Goal: Task Accomplishment & Management: Manage account settings

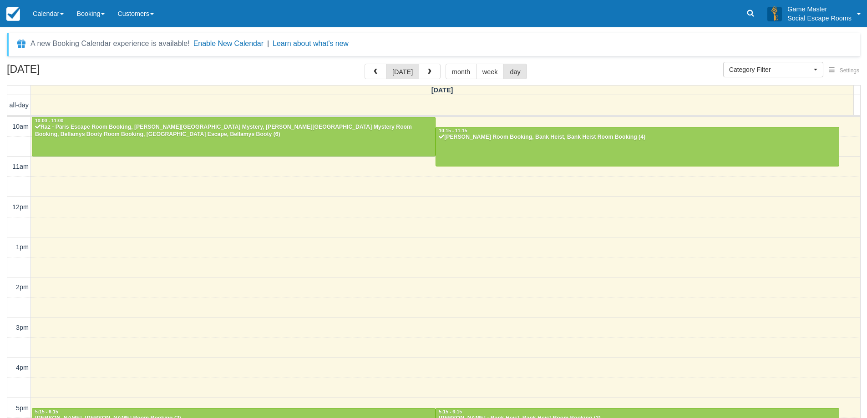
select select
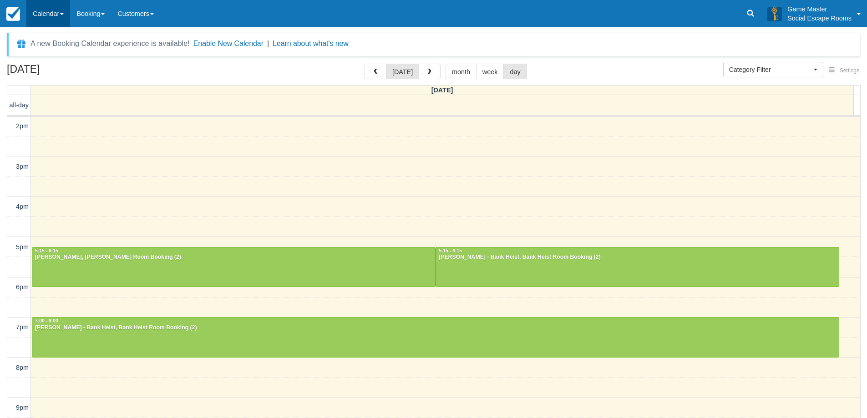
drag, startPoint x: 46, startPoint y: 15, endPoint x: 41, endPoint y: 15, distance: 4.6
click at [46, 15] on link "Calendar" at bounding box center [48, 13] width 44 height 27
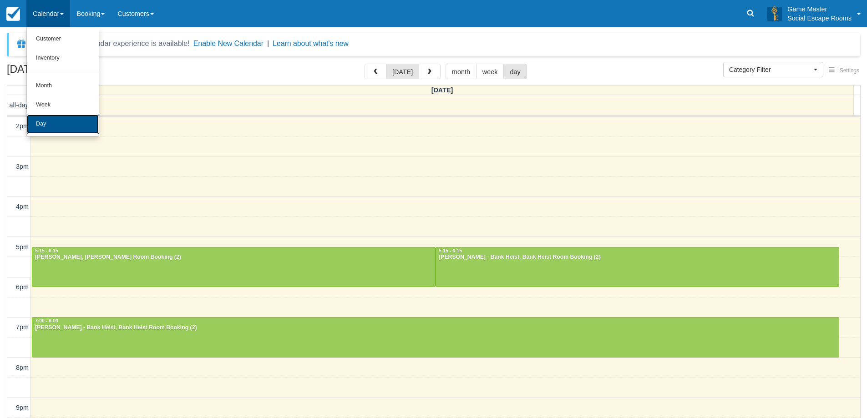
click at [52, 128] on link "Day" at bounding box center [63, 124] width 72 height 19
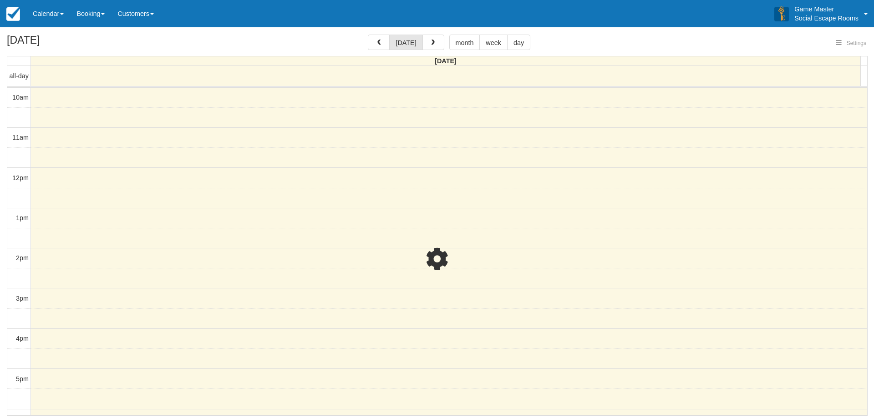
select select
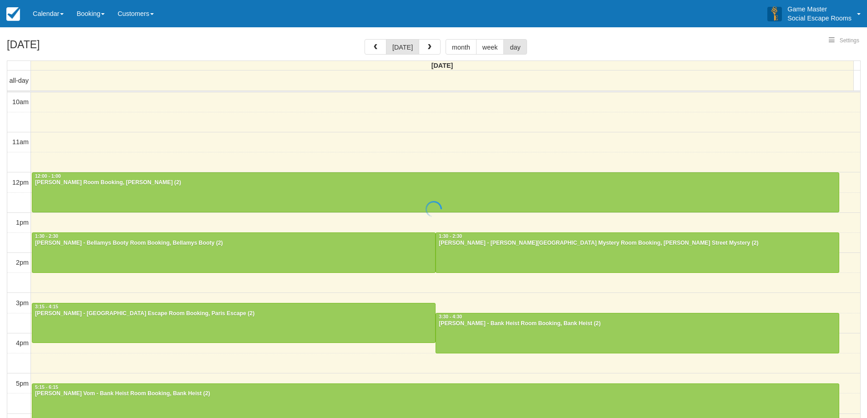
select select
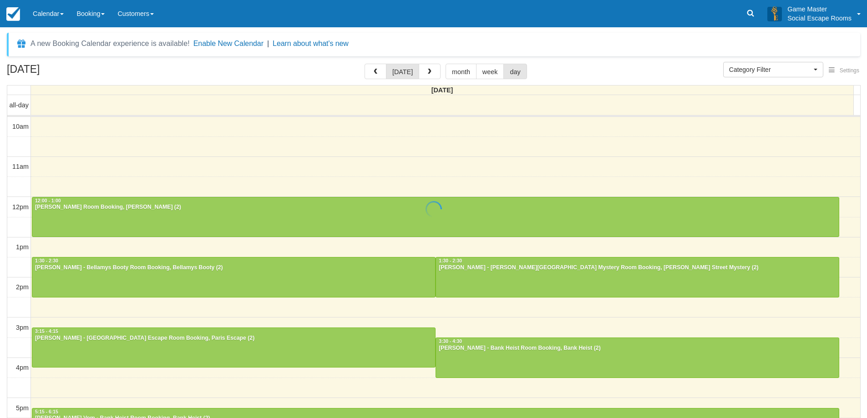
select select
click at [51, 8] on link "Calendar" at bounding box center [48, 13] width 44 height 27
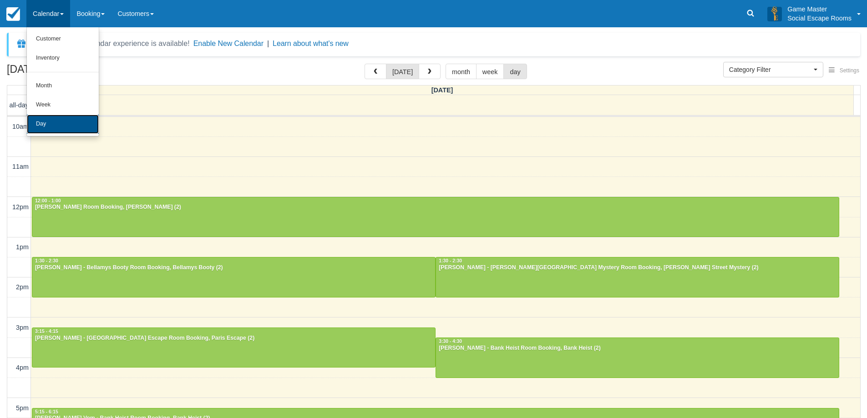
click at [44, 122] on link "Day" at bounding box center [63, 124] width 72 height 19
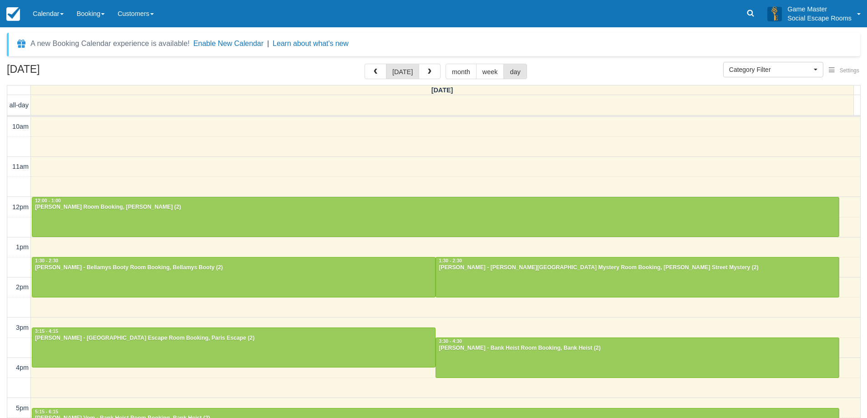
select select
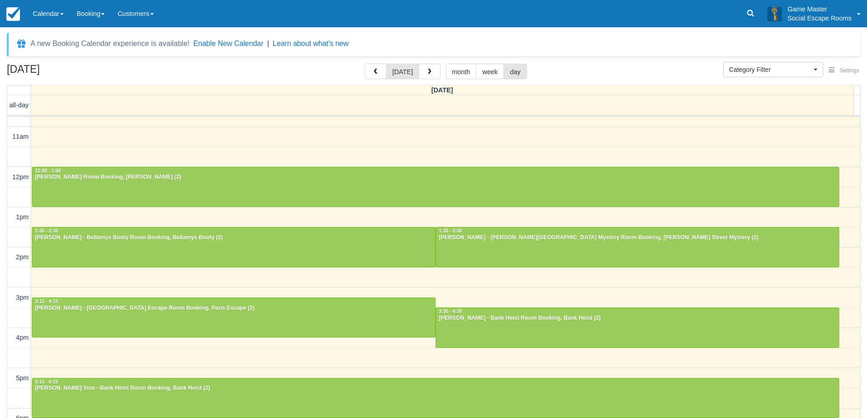
scroll to position [46, 0]
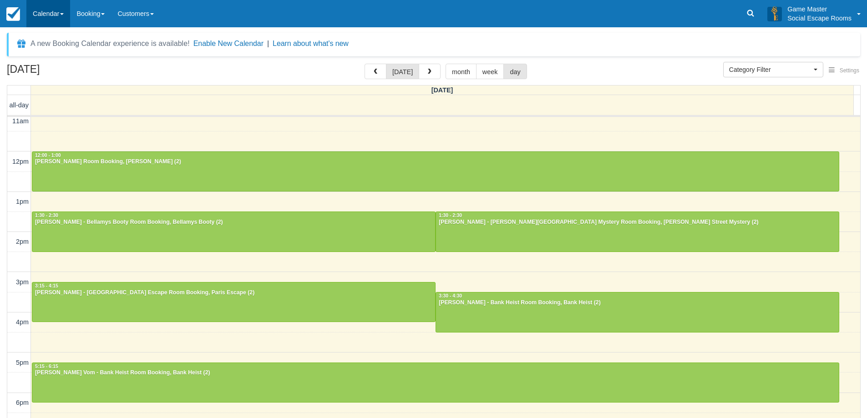
click at [55, 14] on link "Calendar" at bounding box center [48, 13] width 44 height 27
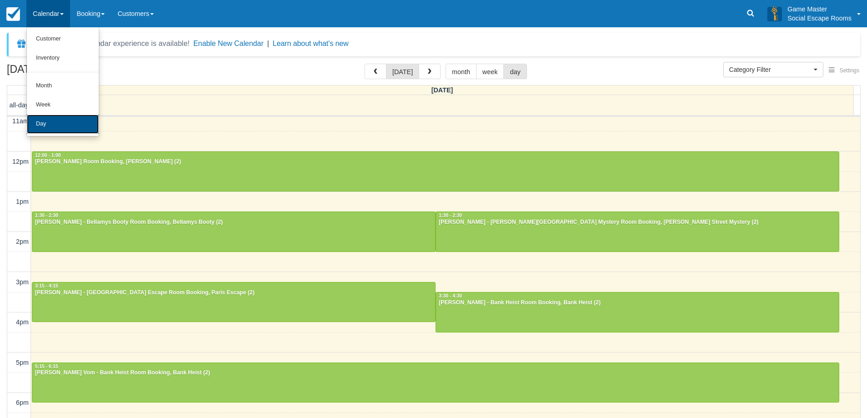
click at [72, 121] on link "Day" at bounding box center [63, 124] width 72 height 19
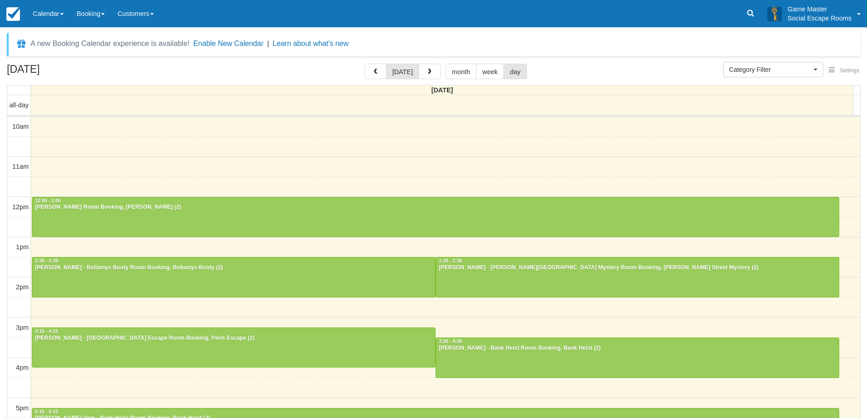
select select
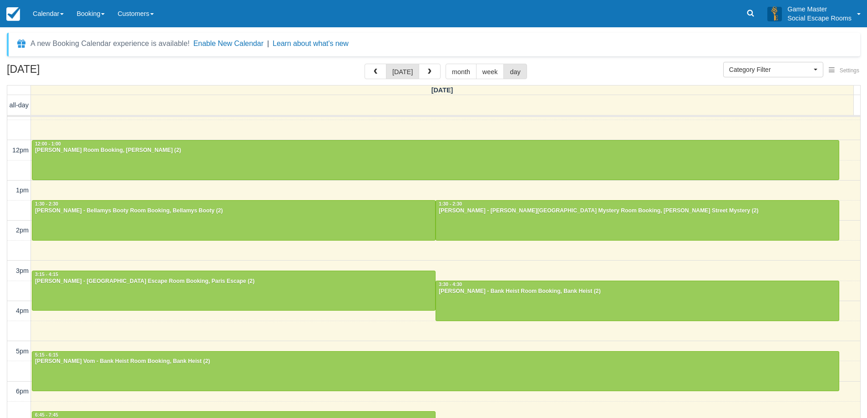
scroll to position [41, 0]
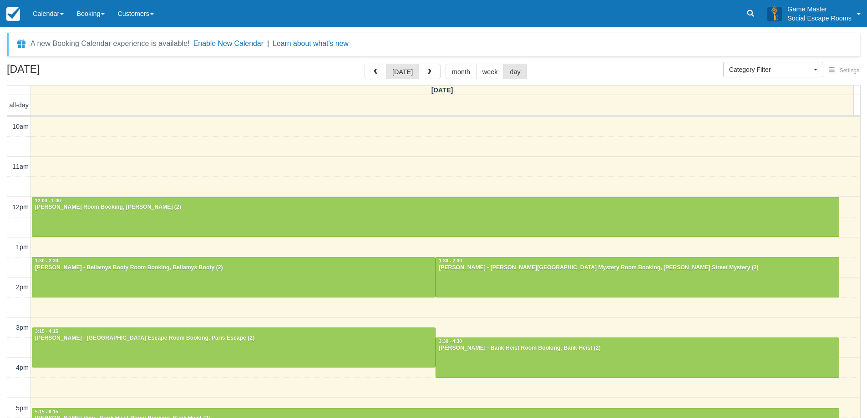
select select
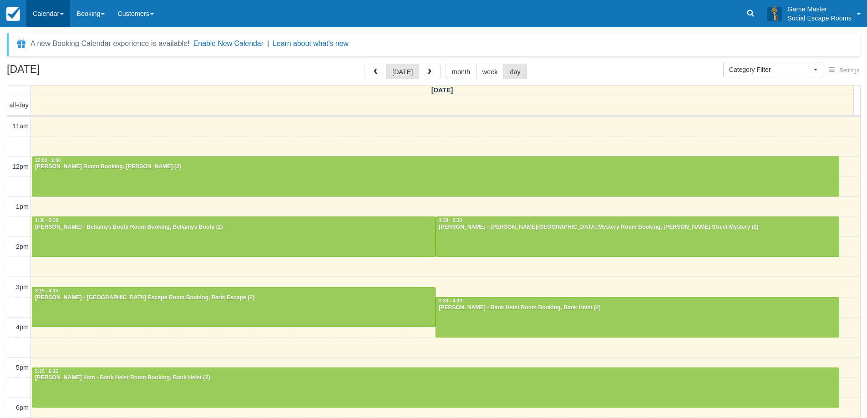
click at [53, 15] on link "Calendar" at bounding box center [48, 13] width 44 height 27
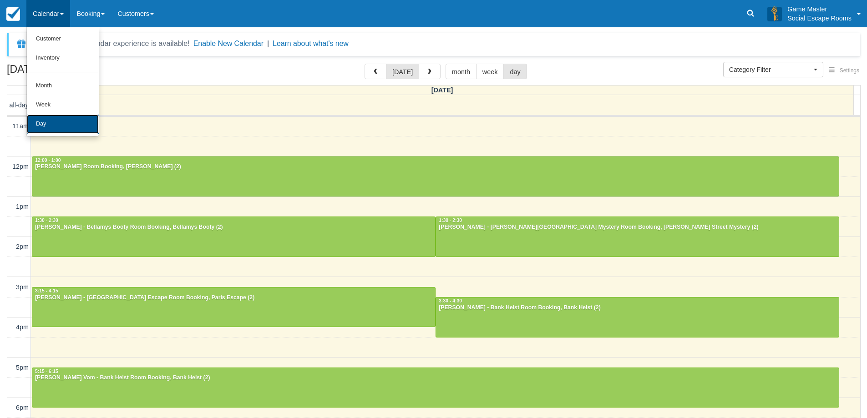
click at [54, 122] on link "Day" at bounding box center [63, 124] width 72 height 19
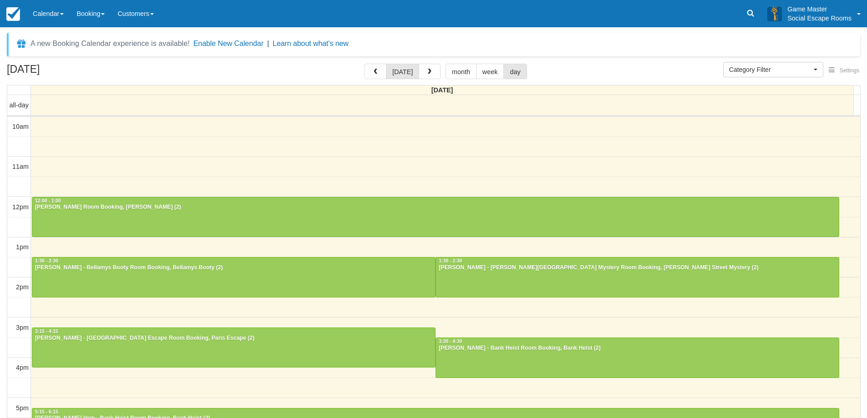
select select
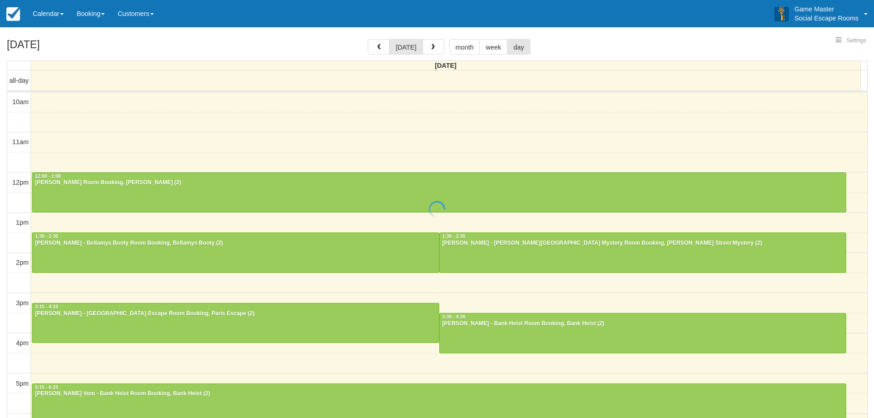
select select
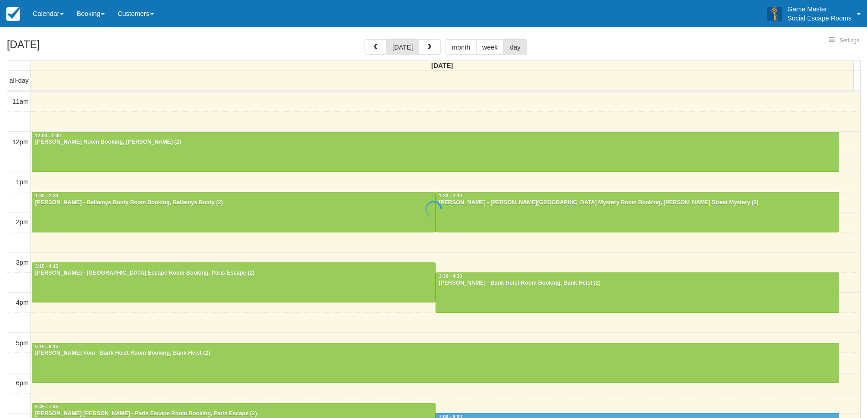
select select
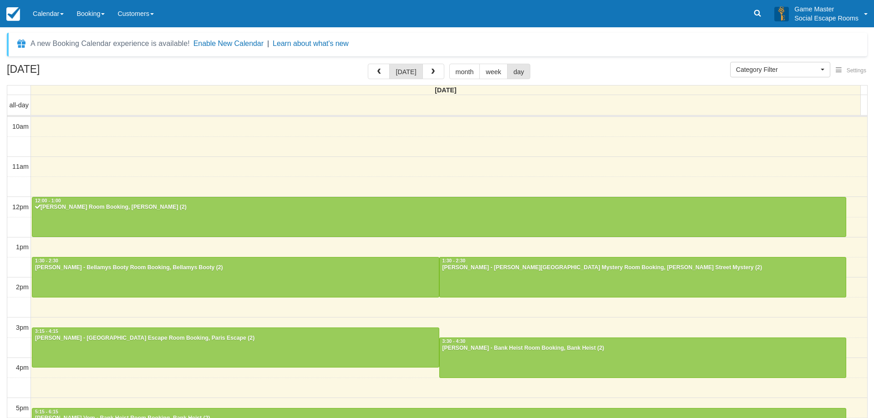
select select
